Goal: Information Seeking & Learning: Learn about a topic

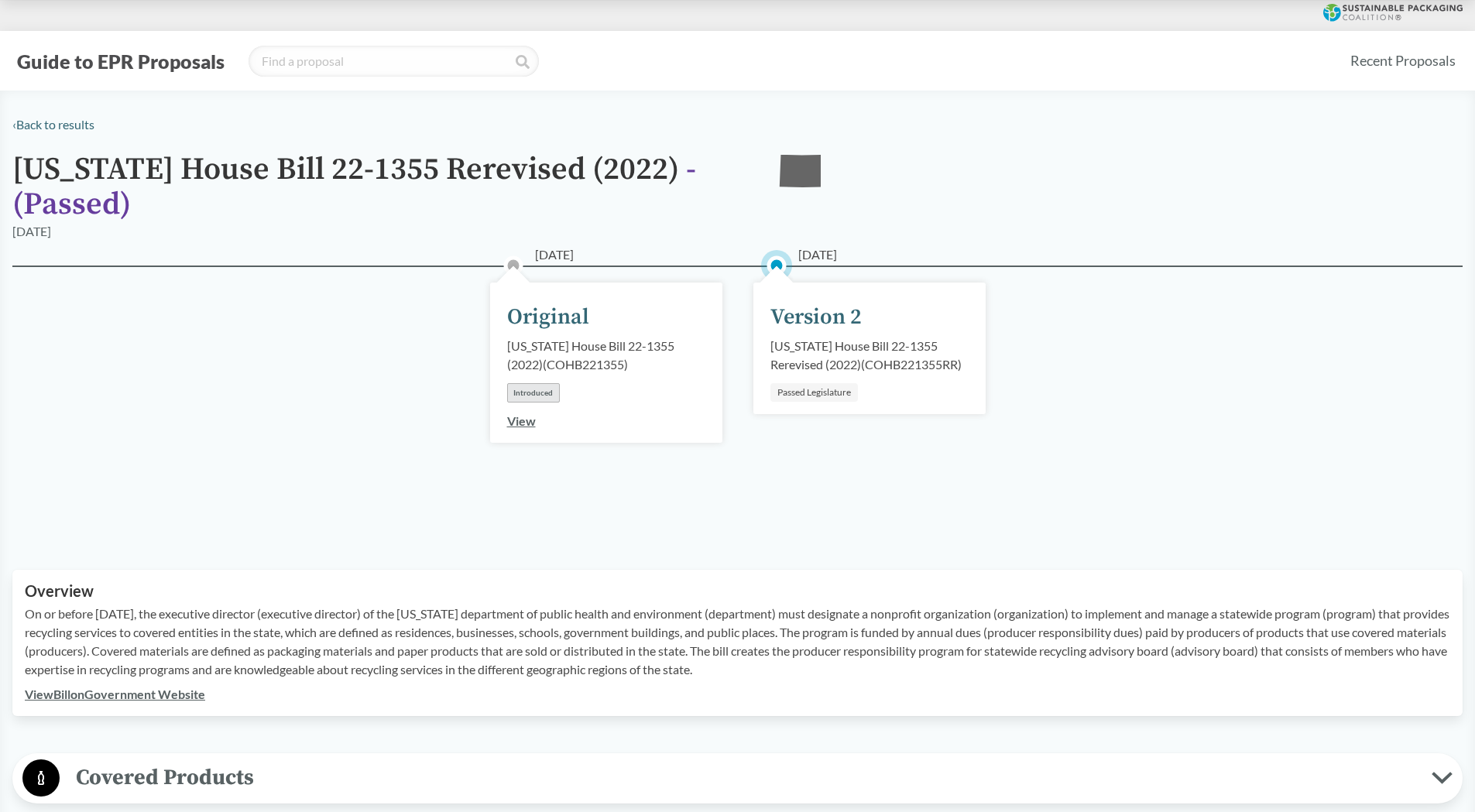
click at [504, 429] on div "[DATE] Original [US_STATE] House Bill 22-1355 (2022) ( COHB221355 ) Introduced …" at bounding box center [606, 362] width 233 height 161
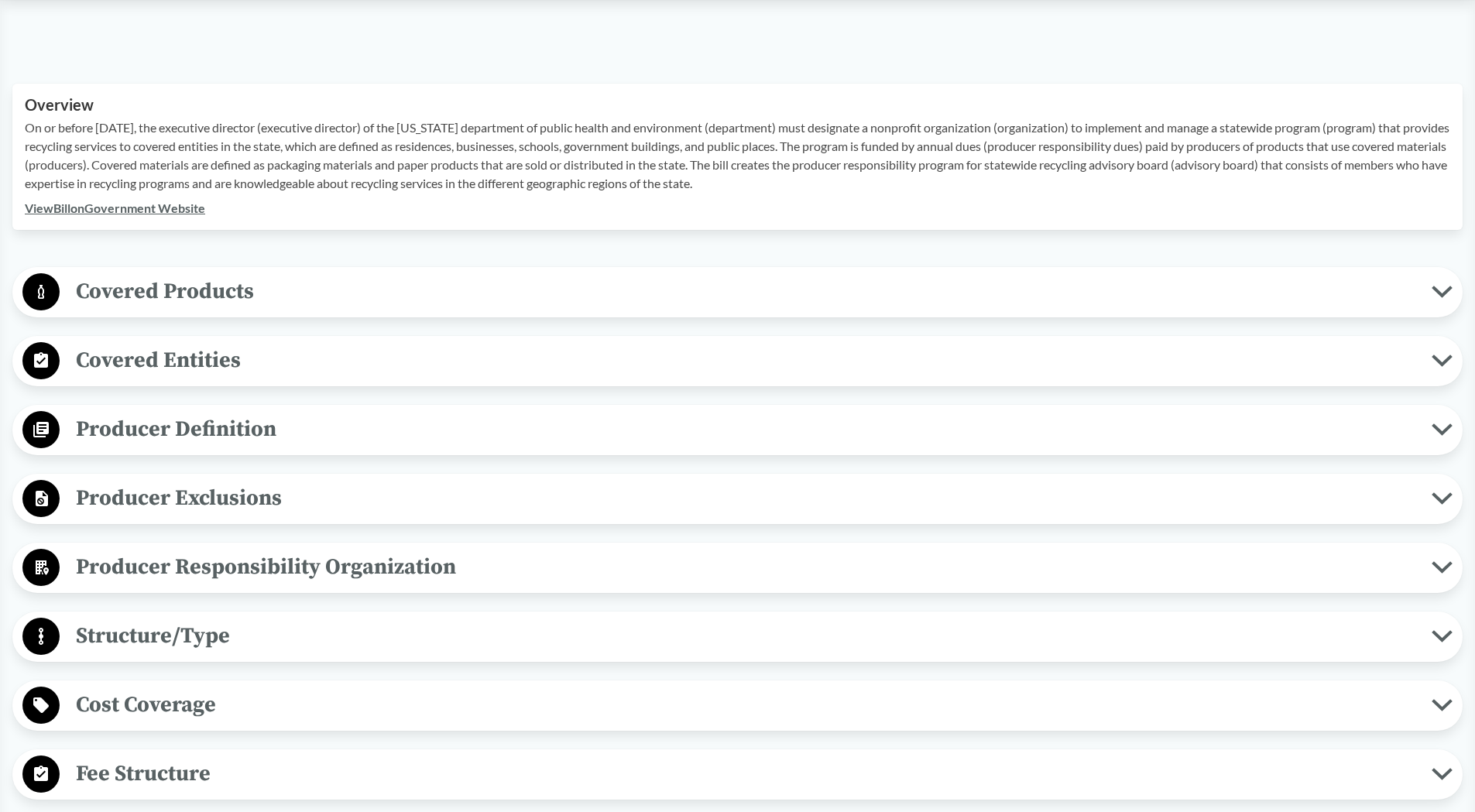
scroll to position [542, 0]
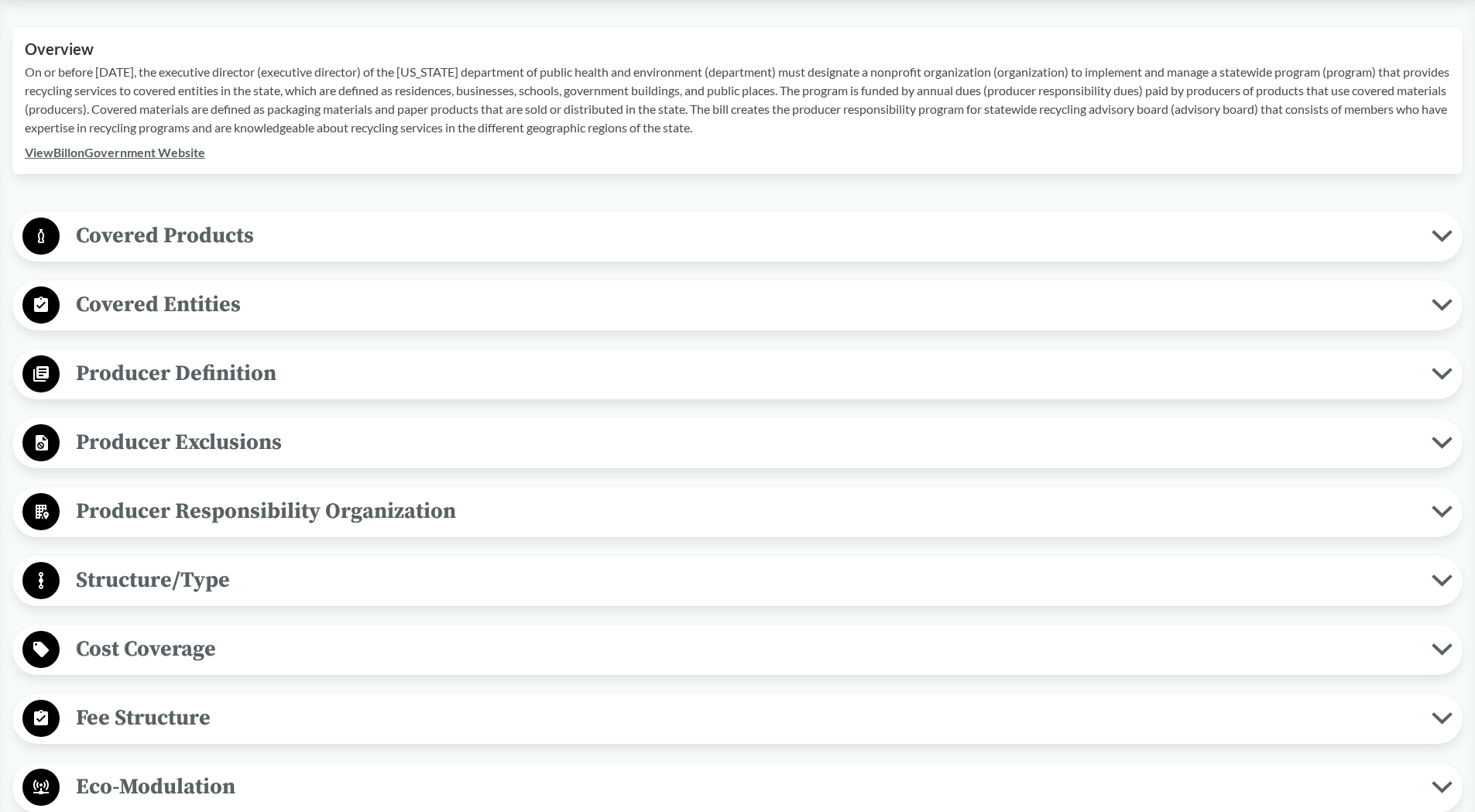
click at [255, 448] on span "Producer Exclusions" at bounding box center [745, 443] width 1372 height 35
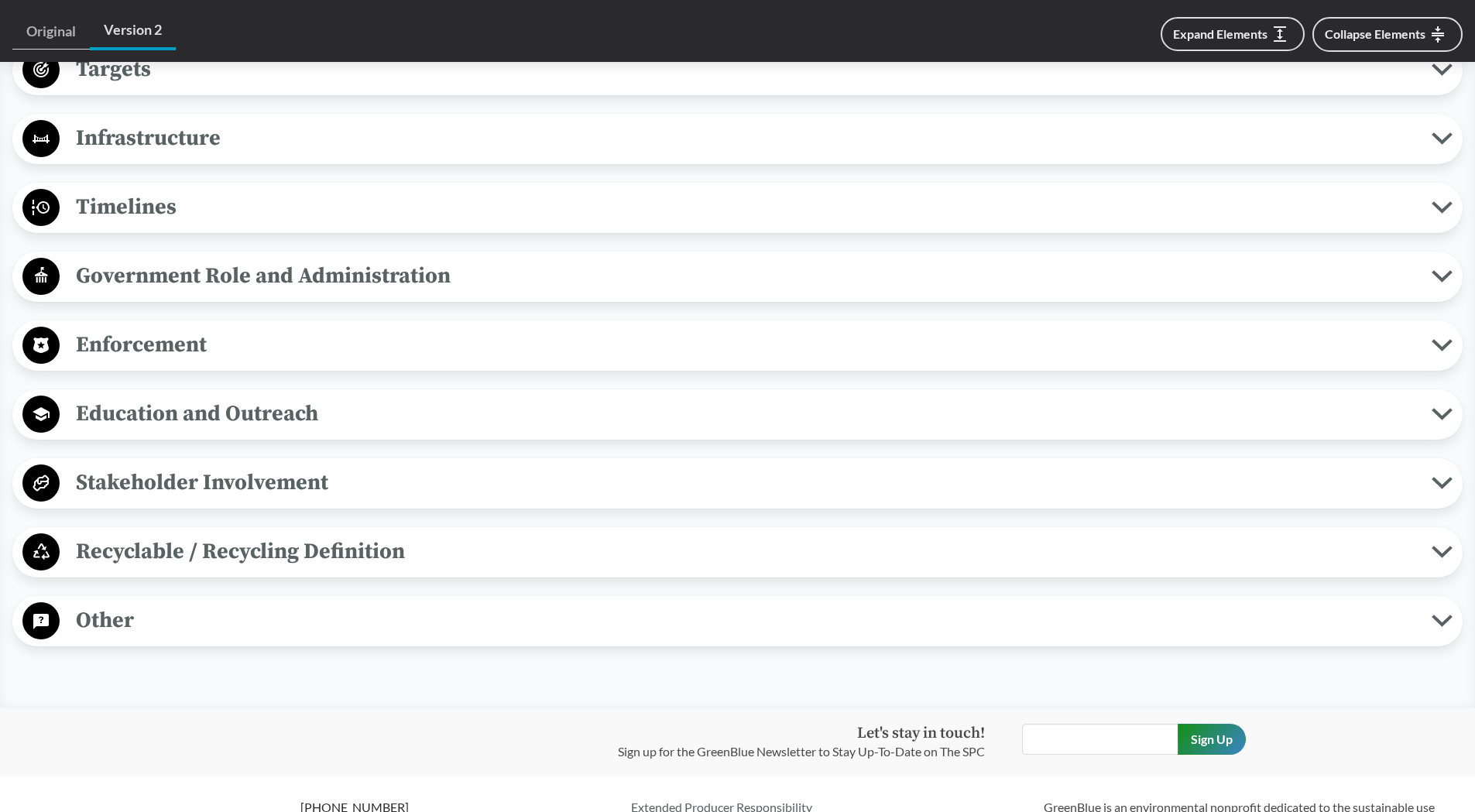
scroll to position [1626, 0]
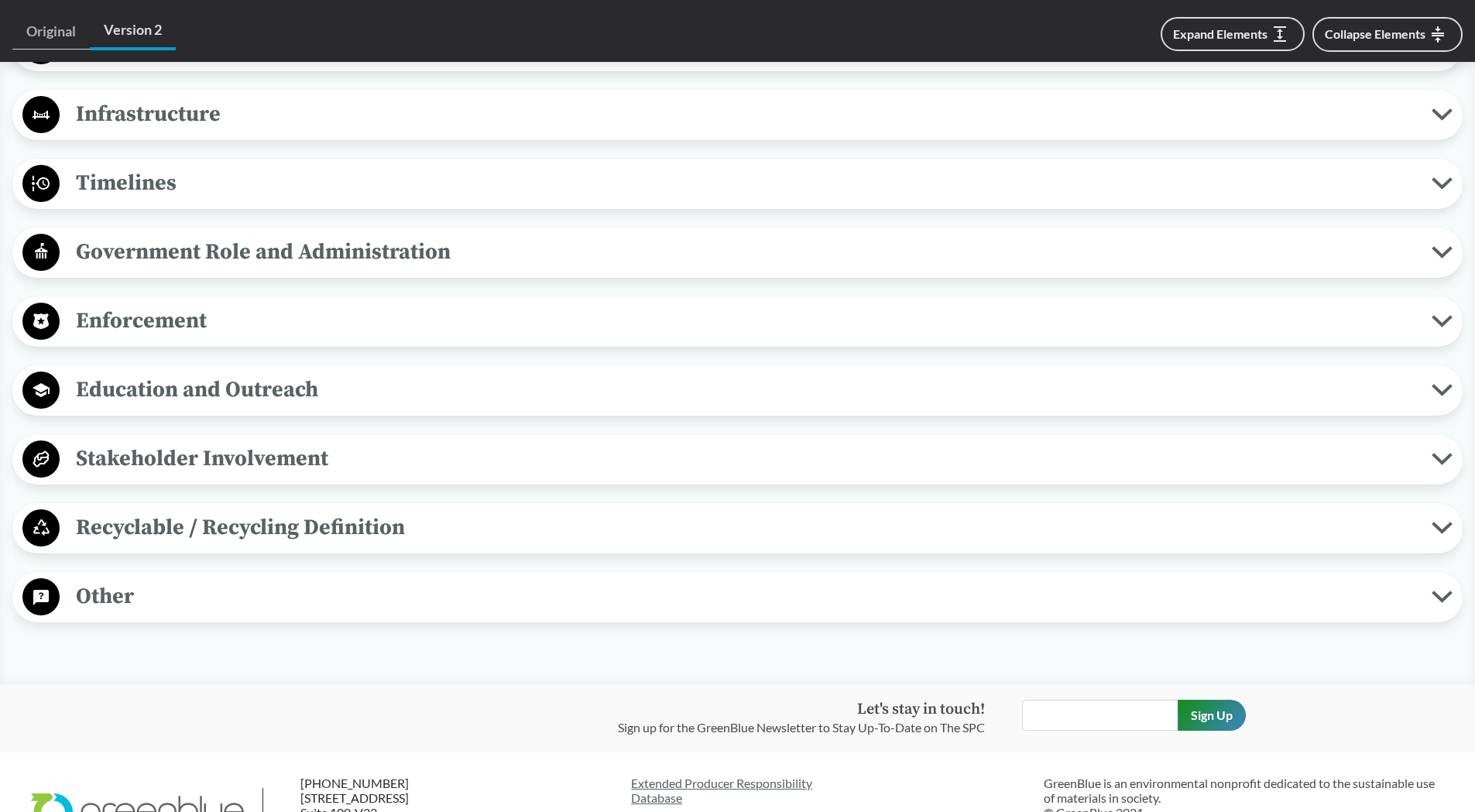
click at [251, 466] on span "Stakeholder Involvement" at bounding box center [745, 459] width 1372 height 35
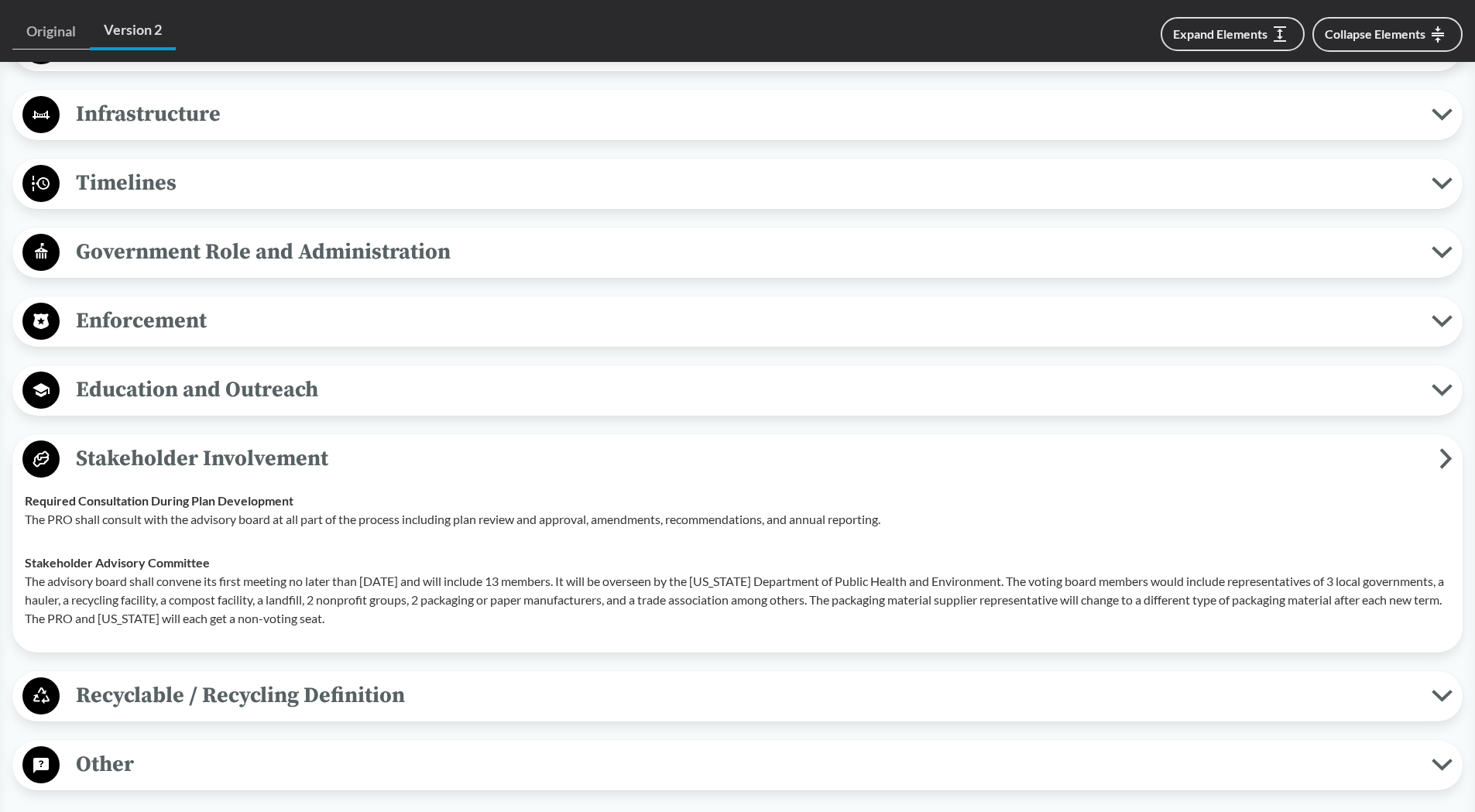
click at [267, 395] on span "Education and Outreach" at bounding box center [745, 389] width 1372 height 35
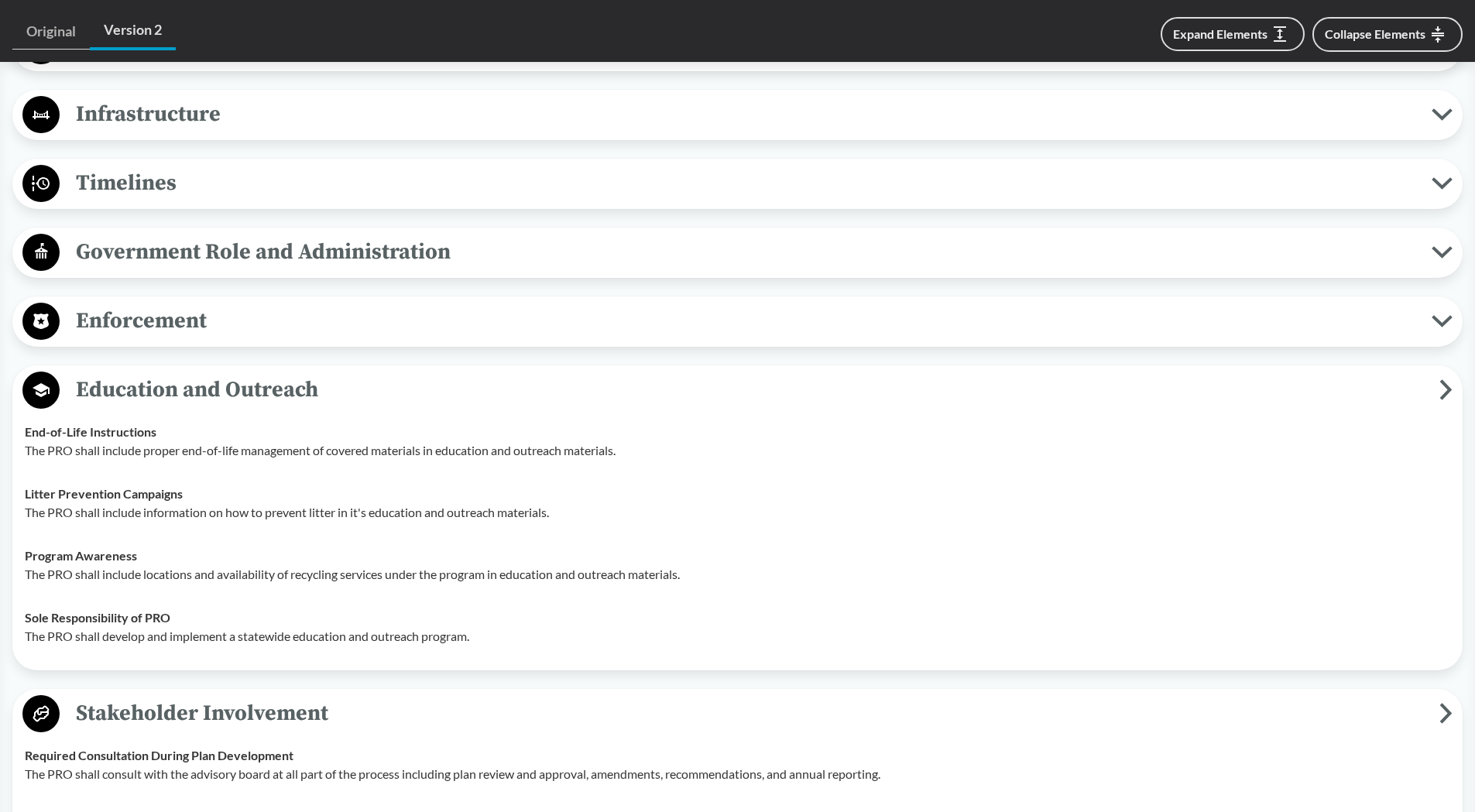
click at [249, 341] on button "Enforcement" at bounding box center [737, 321] width 1439 height 40
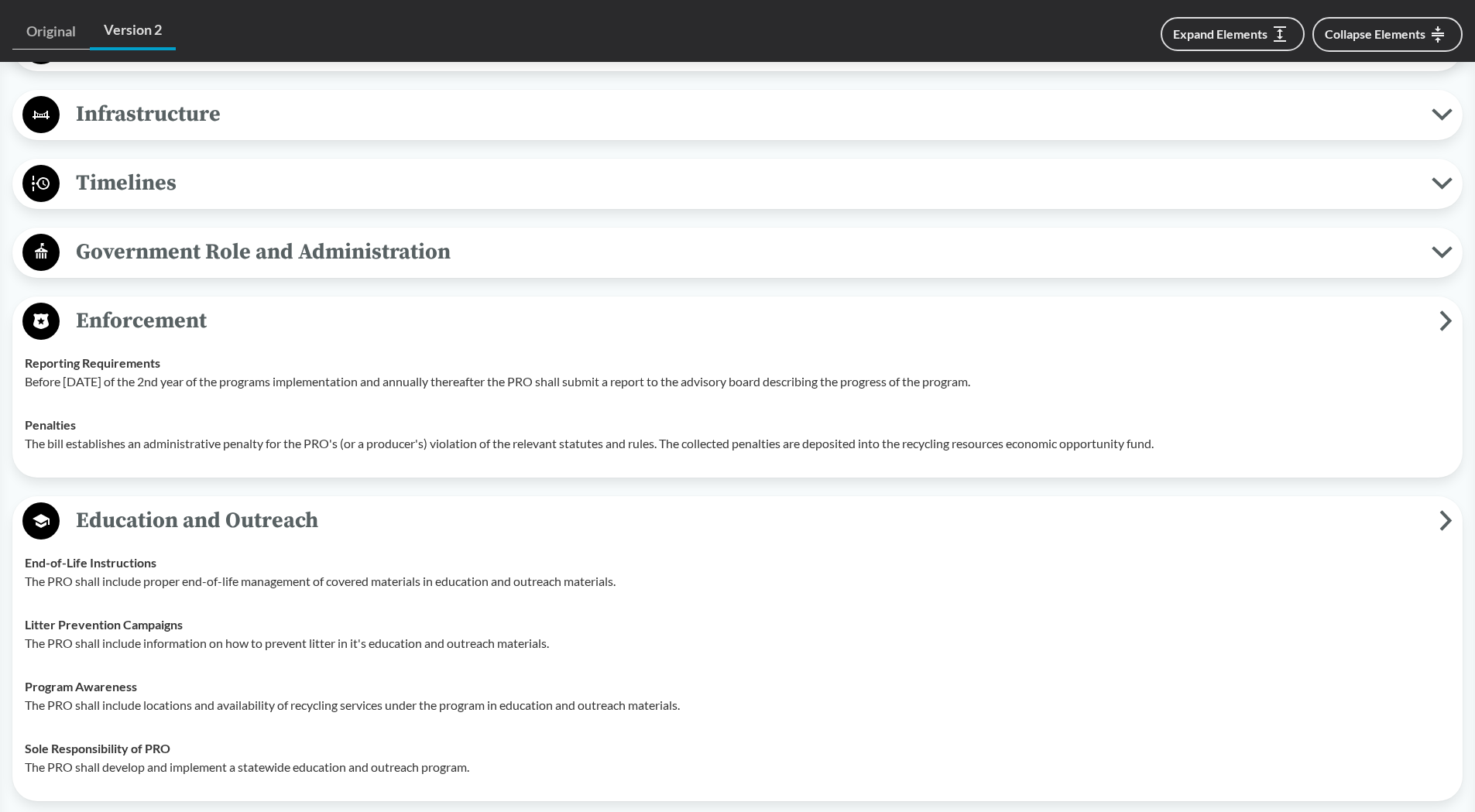
click at [283, 239] on span "Government Role and Administration" at bounding box center [745, 252] width 1372 height 35
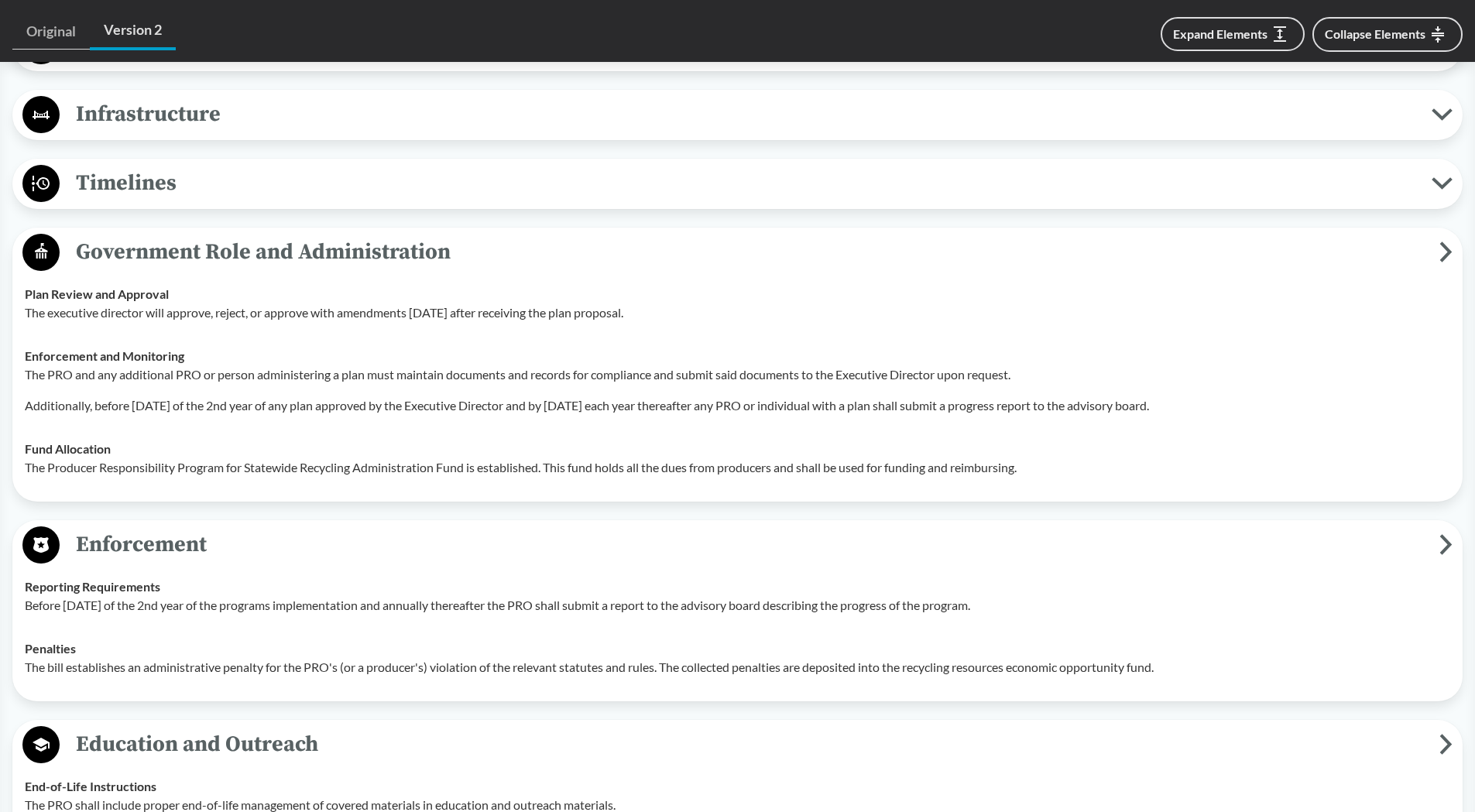
click at [248, 176] on span "Timelines" at bounding box center [745, 183] width 1372 height 35
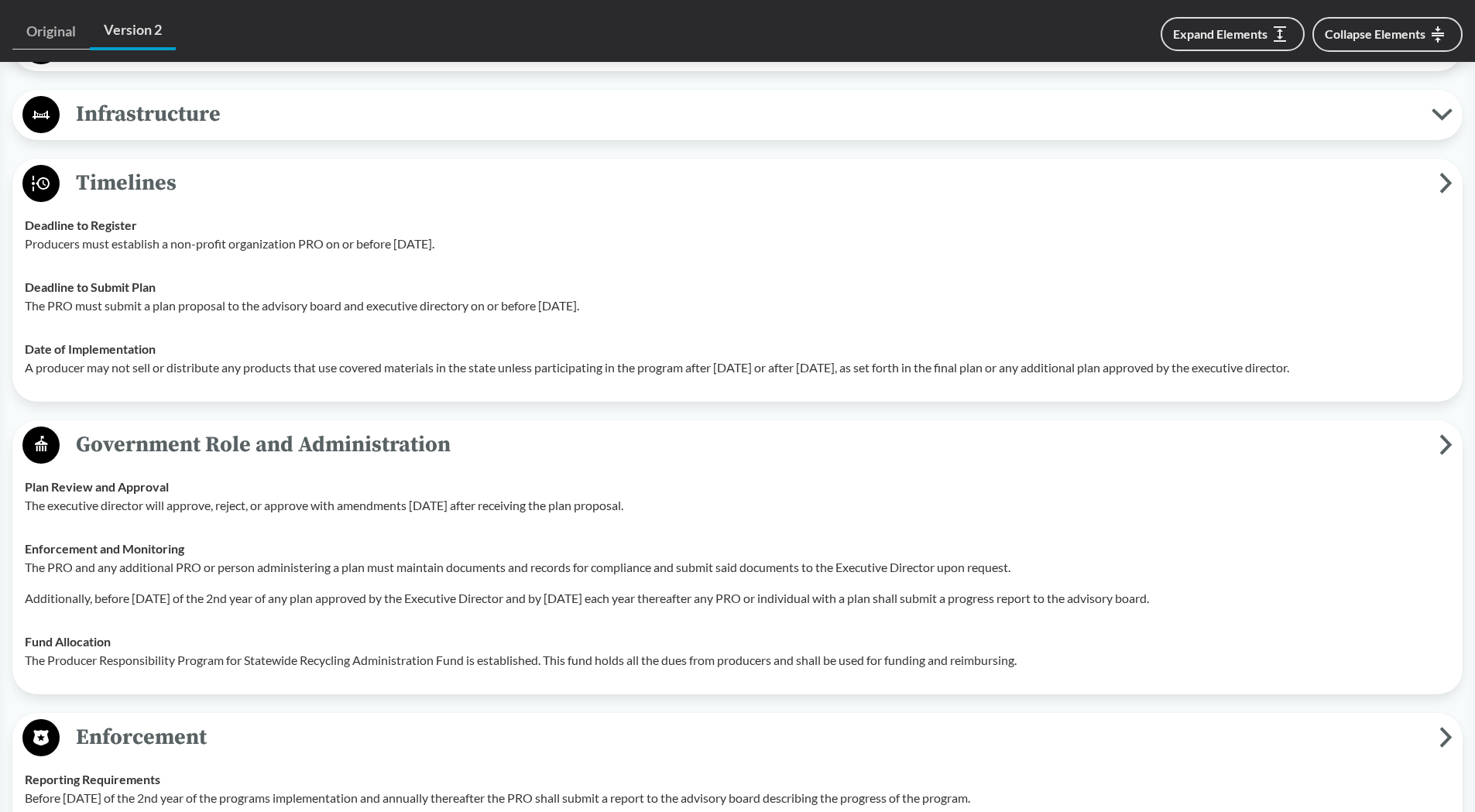
scroll to position [1471, 0]
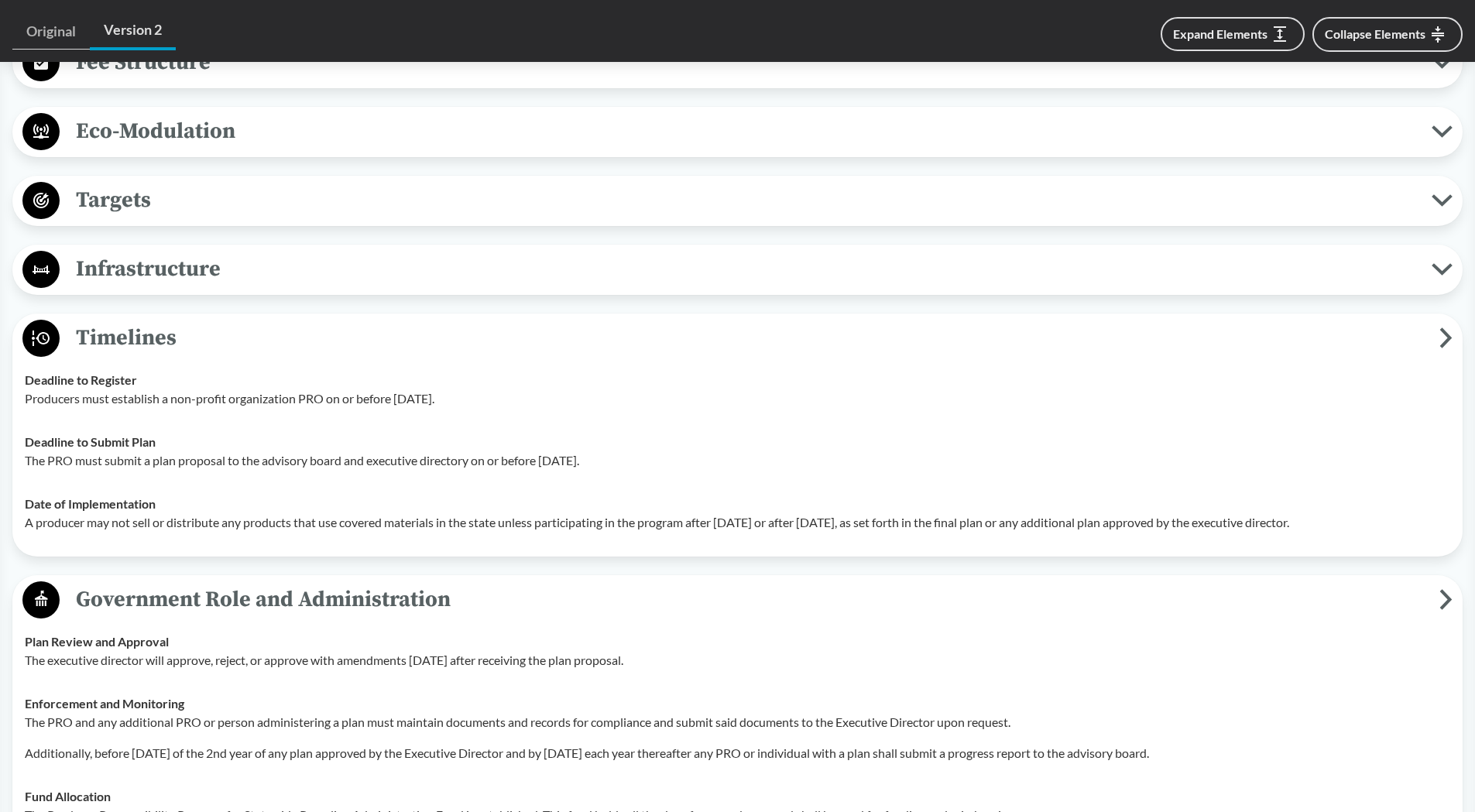
click at [261, 272] on span "Infrastructure" at bounding box center [745, 269] width 1372 height 35
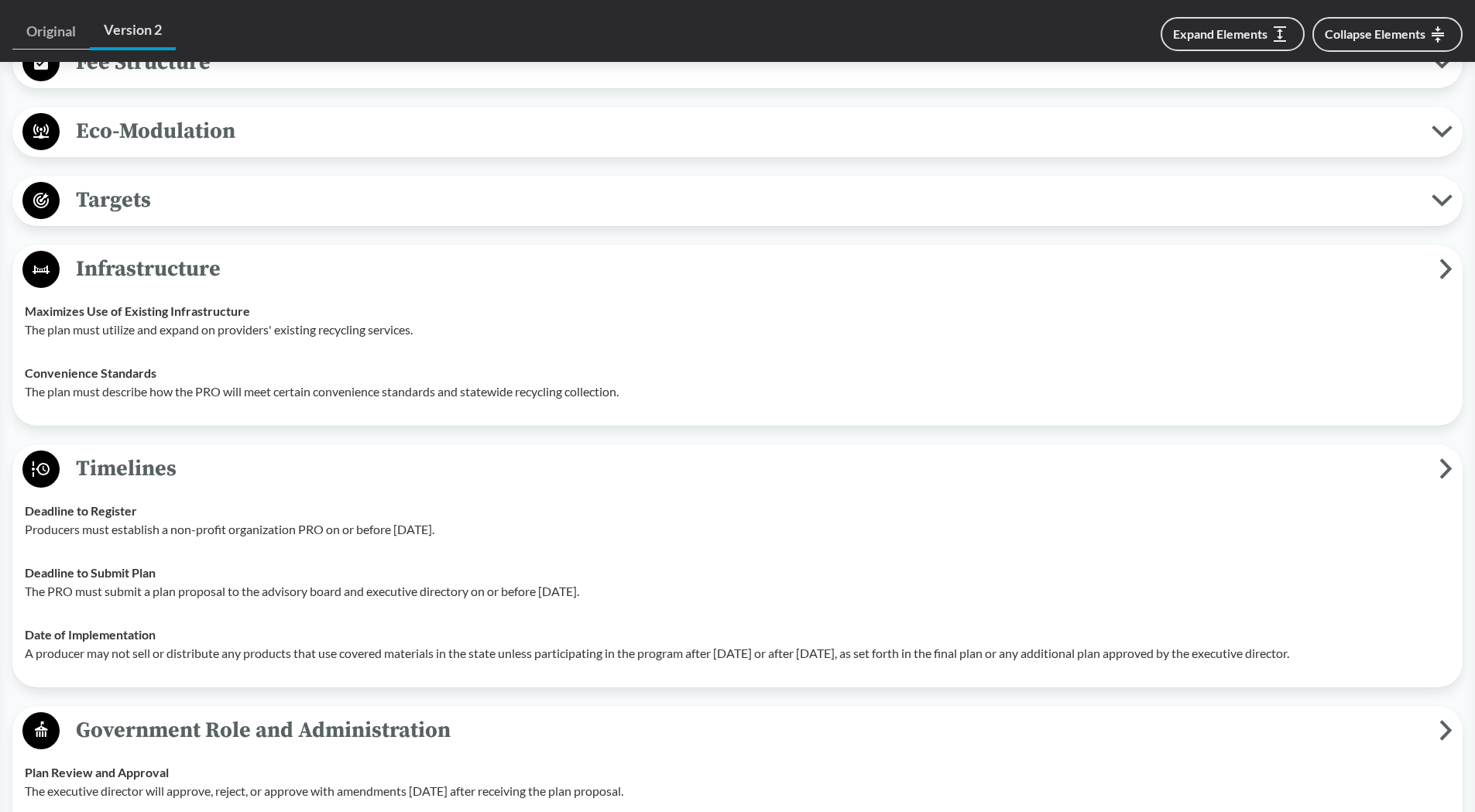
click at [267, 181] on button "Targets" at bounding box center [737, 201] width 1439 height 40
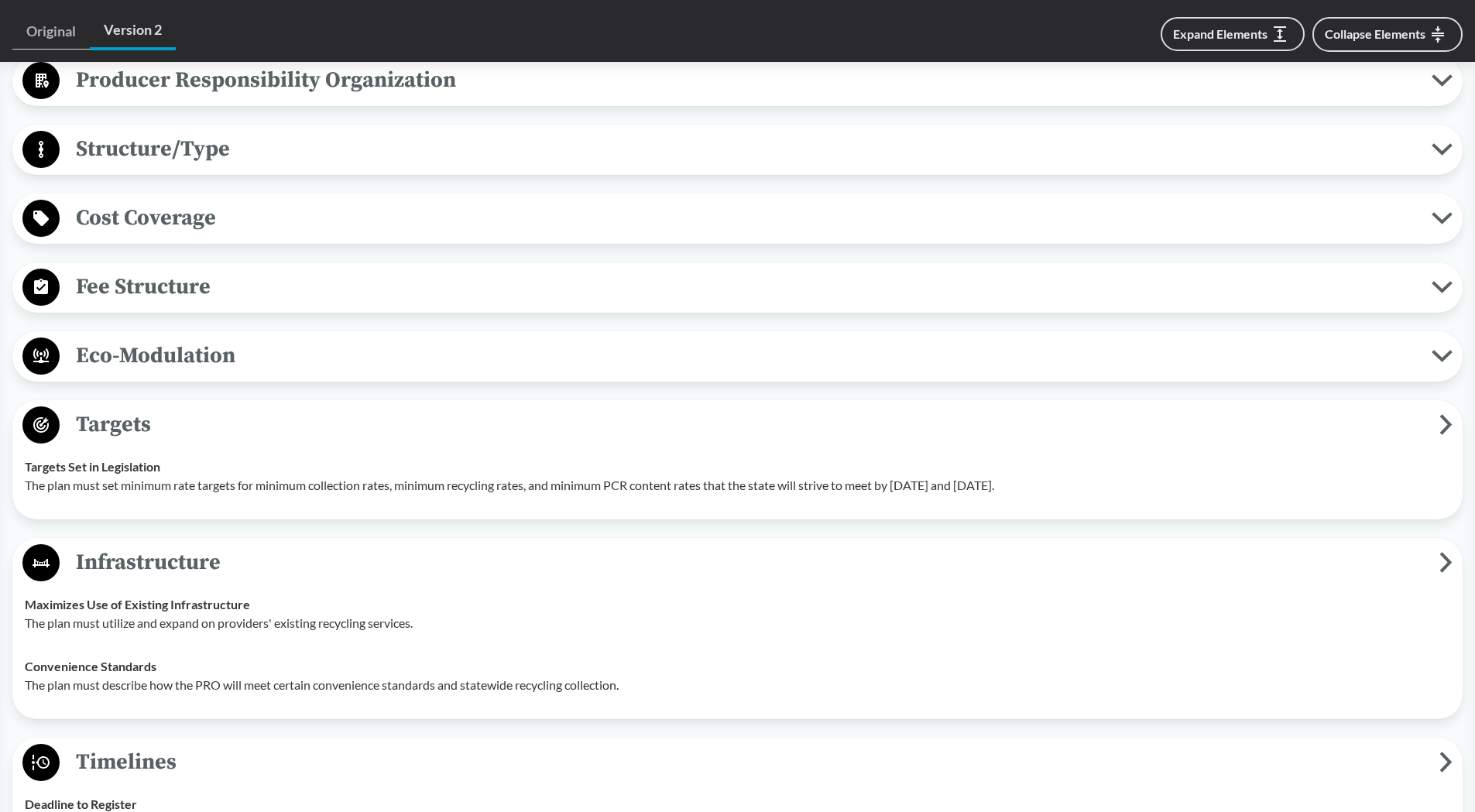
scroll to position [1238, 0]
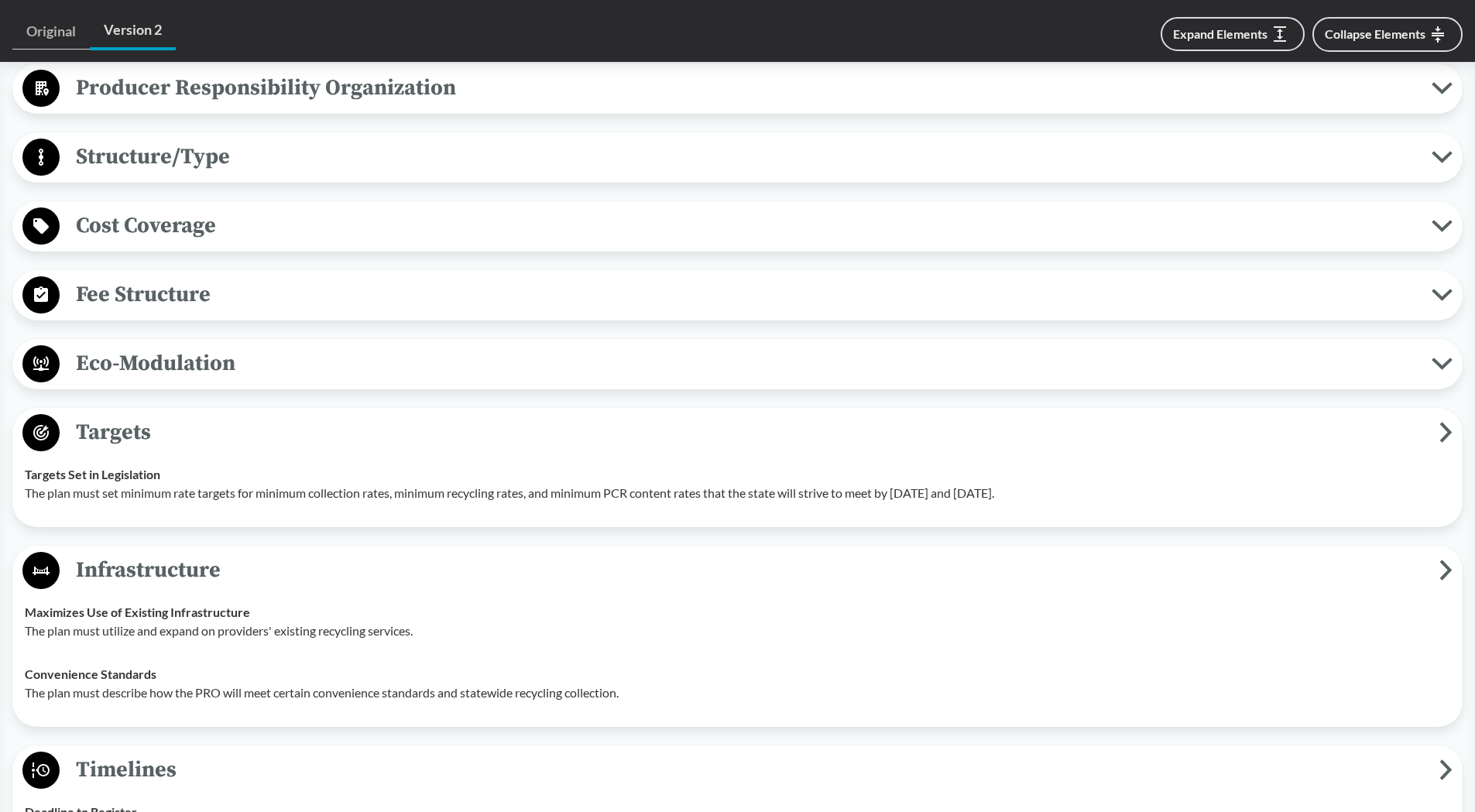
click at [253, 312] on span "Fee Structure" at bounding box center [745, 295] width 1372 height 35
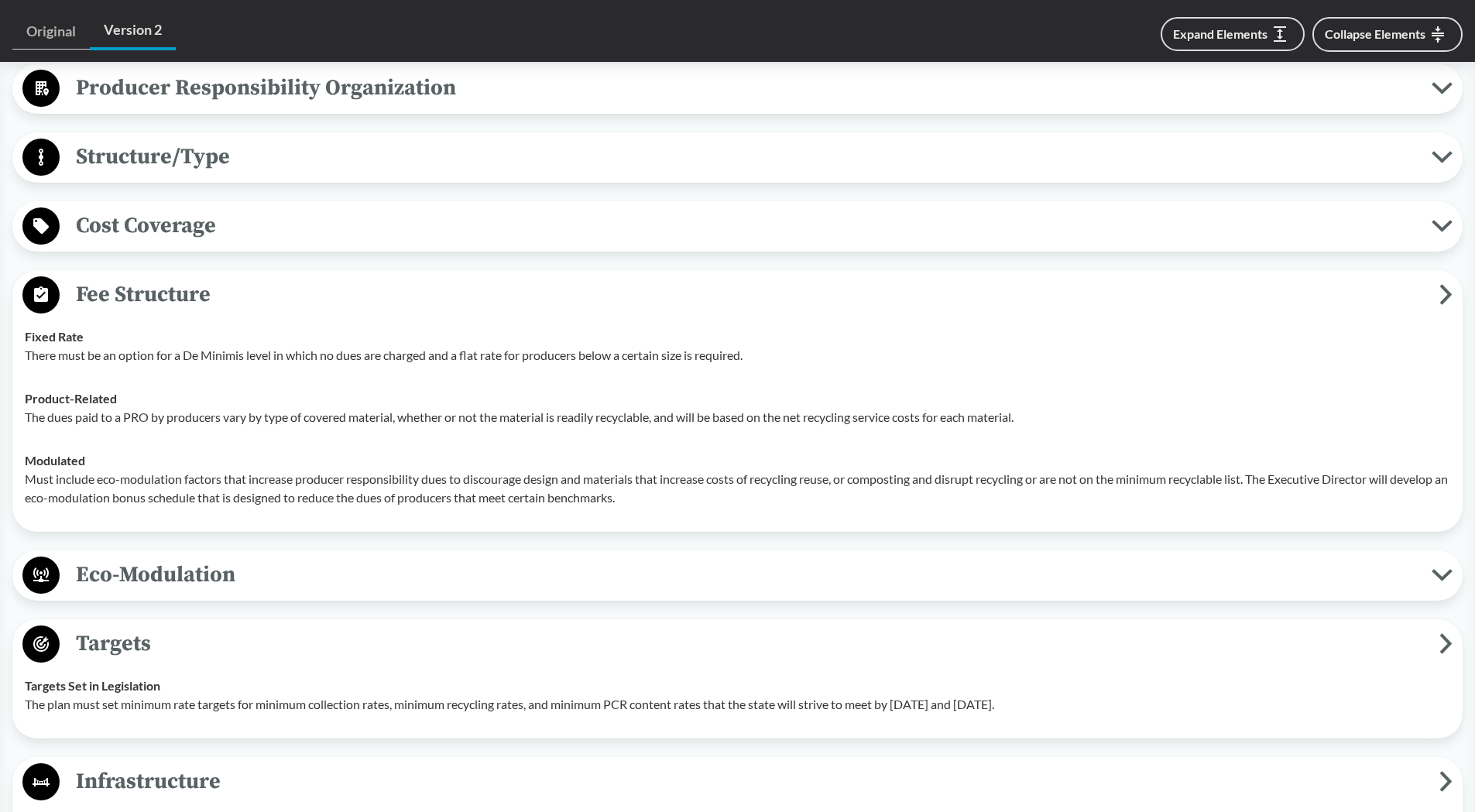
click at [187, 571] on span "Eco-Modulation" at bounding box center [745, 575] width 1372 height 35
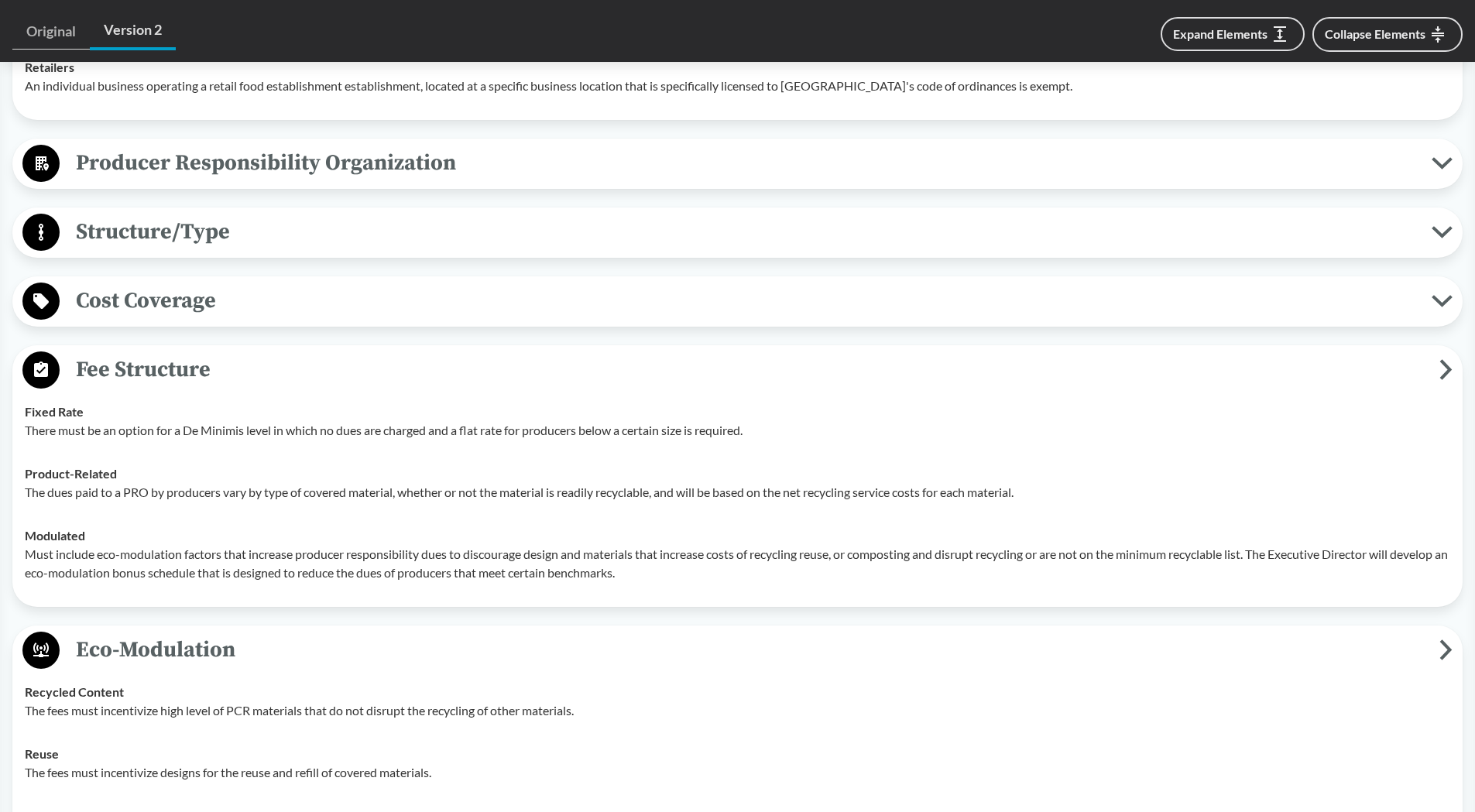
scroll to position [1007, 0]
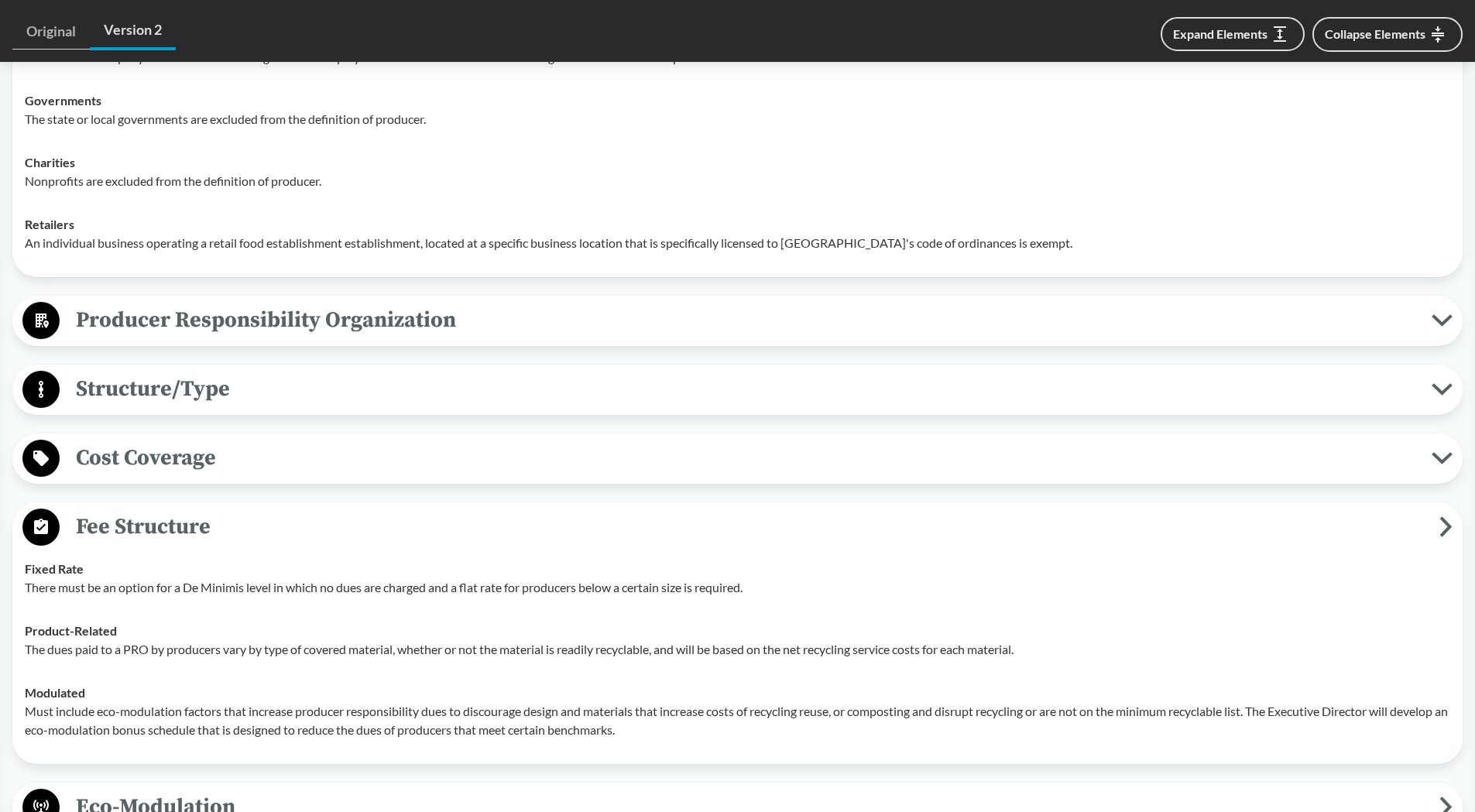
click at [194, 444] on span "Cost Coverage" at bounding box center [745, 458] width 1372 height 35
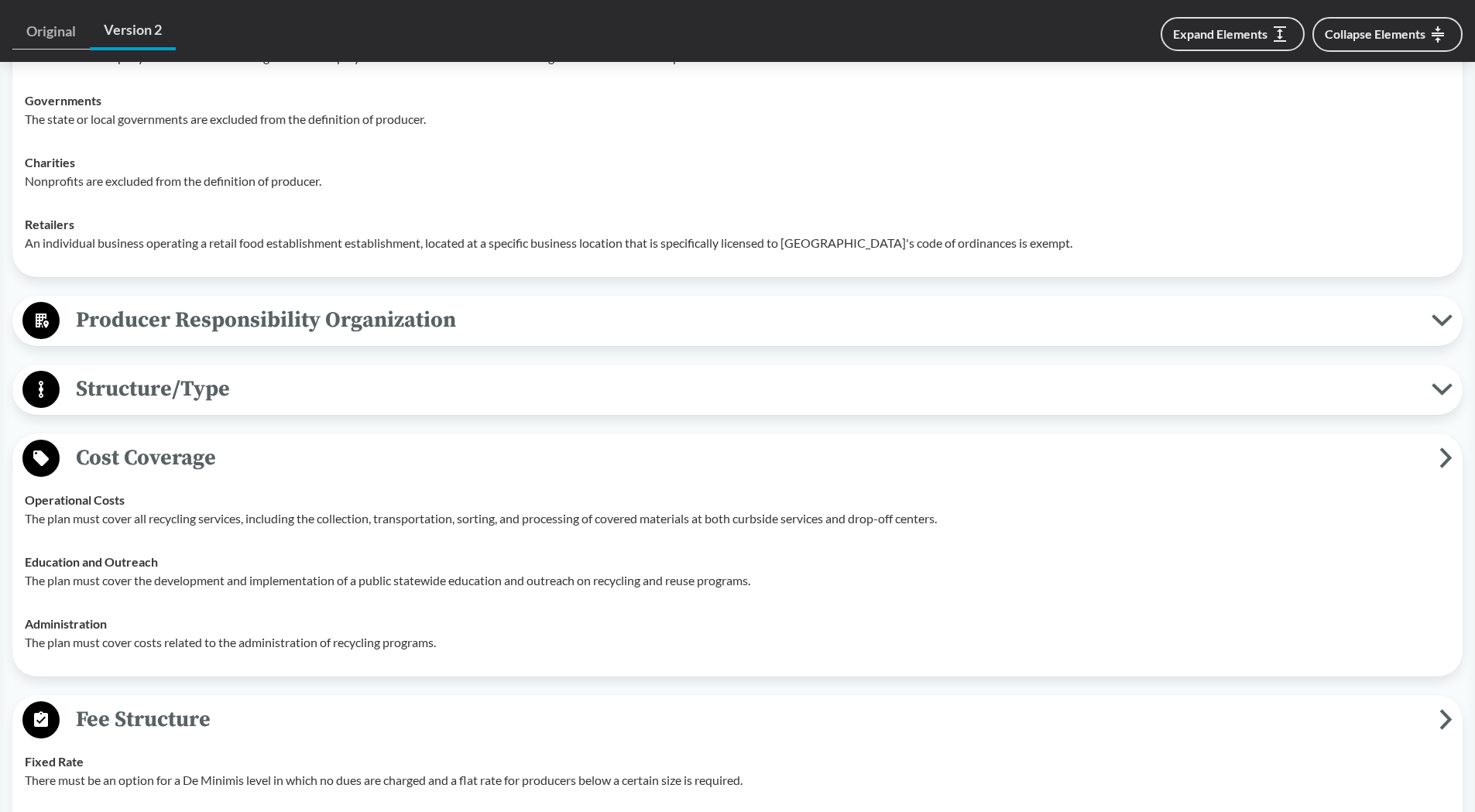
click at [220, 387] on span "Structure/Type" at bounding box center [745, 389] width 1372 height 35
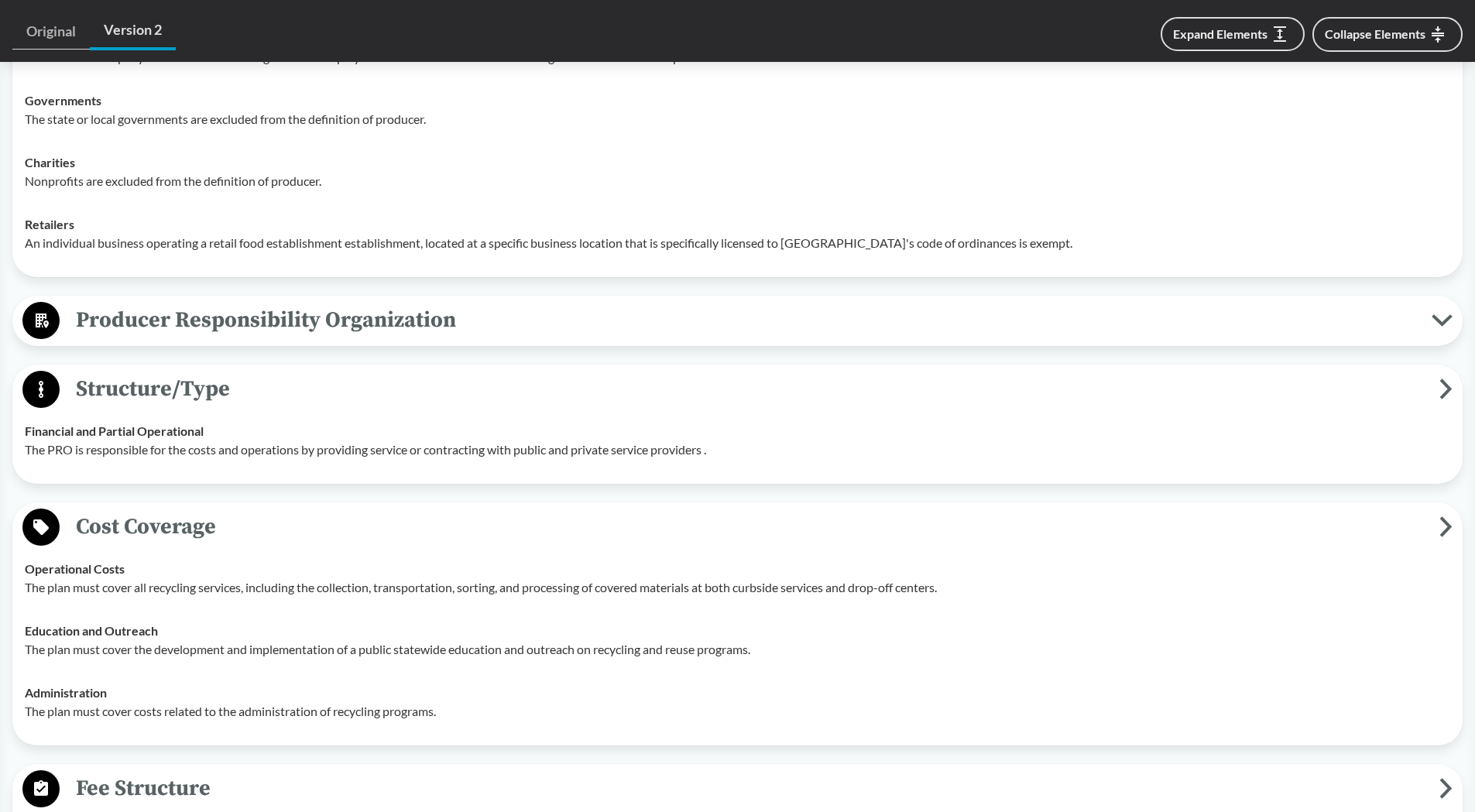
click at [240, 324] on span "Producer Responsibility Organization" at bounding box center [745, 320] width 1372 height 35
